Goal: Navigation & Orientation: Find specific page/section

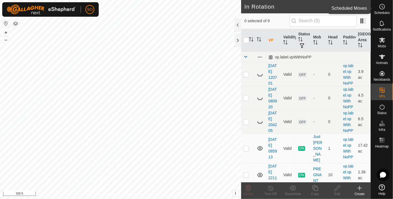
click at [383, 8] on icon at bounding box center [383, 7] width 1 height 2
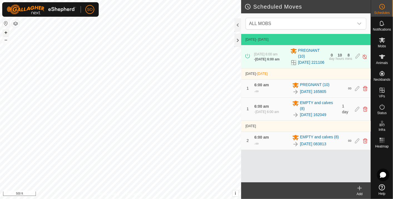
click at [6, 29] on button "+" at bounding box center [6, 32] width 7 height 7
click at [4, 30] on button "+" at bounding box center [6, 32] width 7 height 7
drag, startPoint x: 303, startPoint y: 101, endPoint x: 298, endPoint y: 95, distance: 7.7
click at [298, 95] on tbody "[DATE] - [DATE] [DATE] 6:00 am - [DATE] 6:00 am PREGNANT [PHONE_NUMBER][DATE] 2…" at bounding box center [306, 92] width 130 height 116
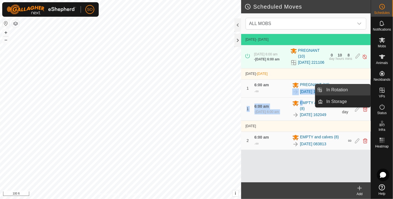
click at [357, 87] on link "In Rotation" at bounding box center [348, 89] width 48 height 11
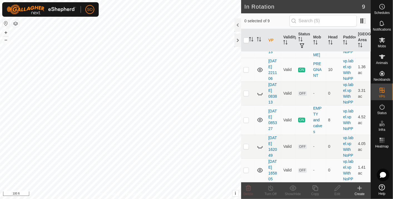
scroll to position [145, 0]
click at [259, 168] on icon at bounding box center [261, 170] width 6 height 4
click at [259, 167] on icon at bounding box center [260, 170] width 7 height 7
